Goal: Task Accomplishment & Management: Use online tool/utility

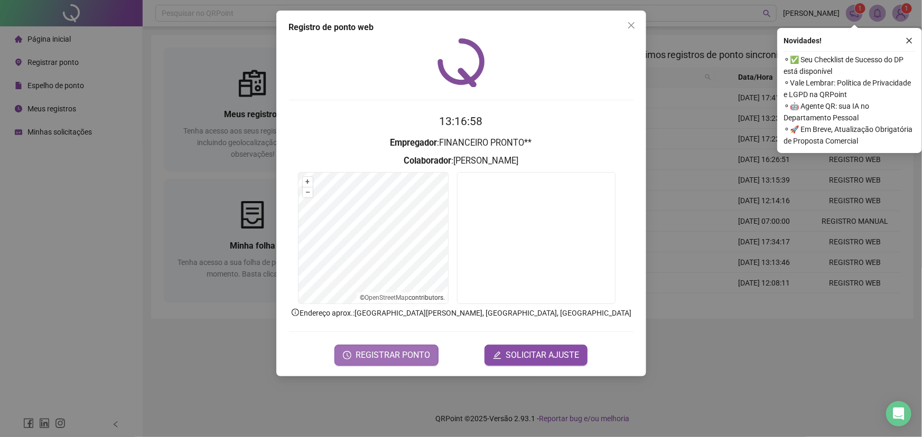
click at [397, 357] on span "REGISTRAR PONTO" at bounding box center [392, 355] width 74 height 13
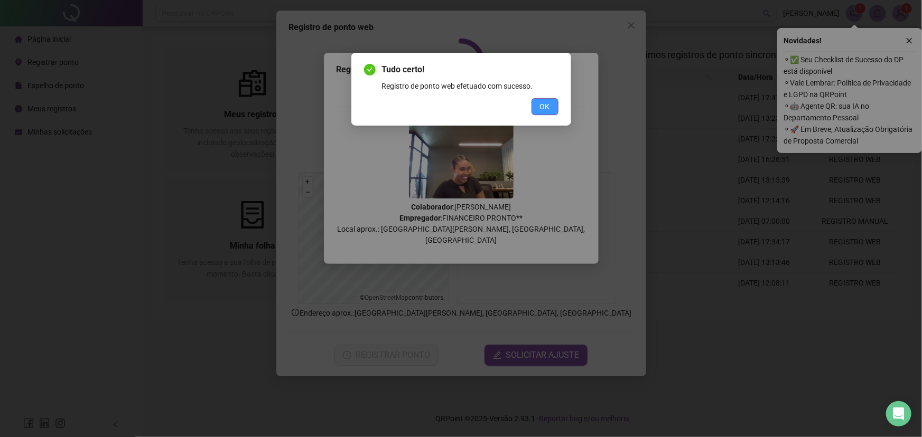
click at [549, 99] on button "OK" at bounding box center [544, 106] width 27 height 17
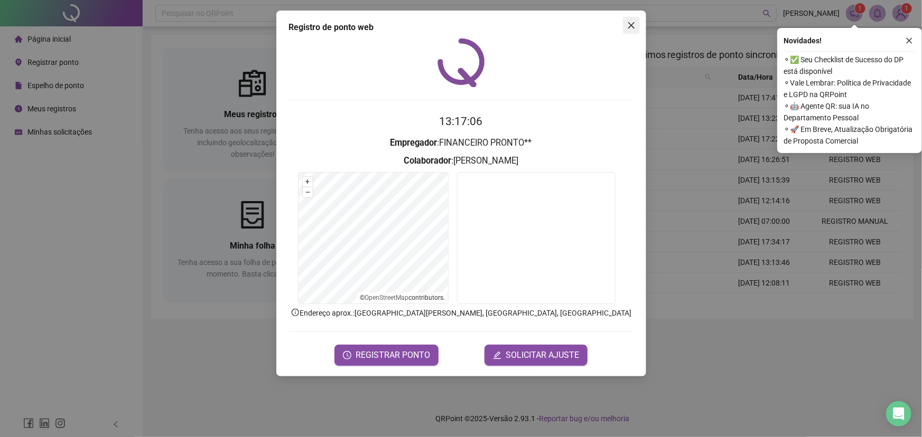
click at [632, 26] on icon "close" at bounding box center [631, 25] width 8 height 8
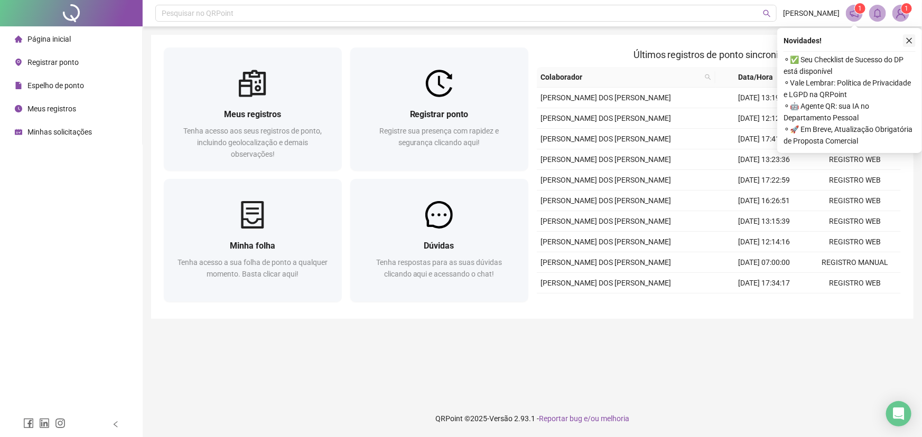
click at [908, 41] on icon "close" at bounding box center [909, 41] width 6 height 6
